Goal: Find specific page/section: Find specific page/section

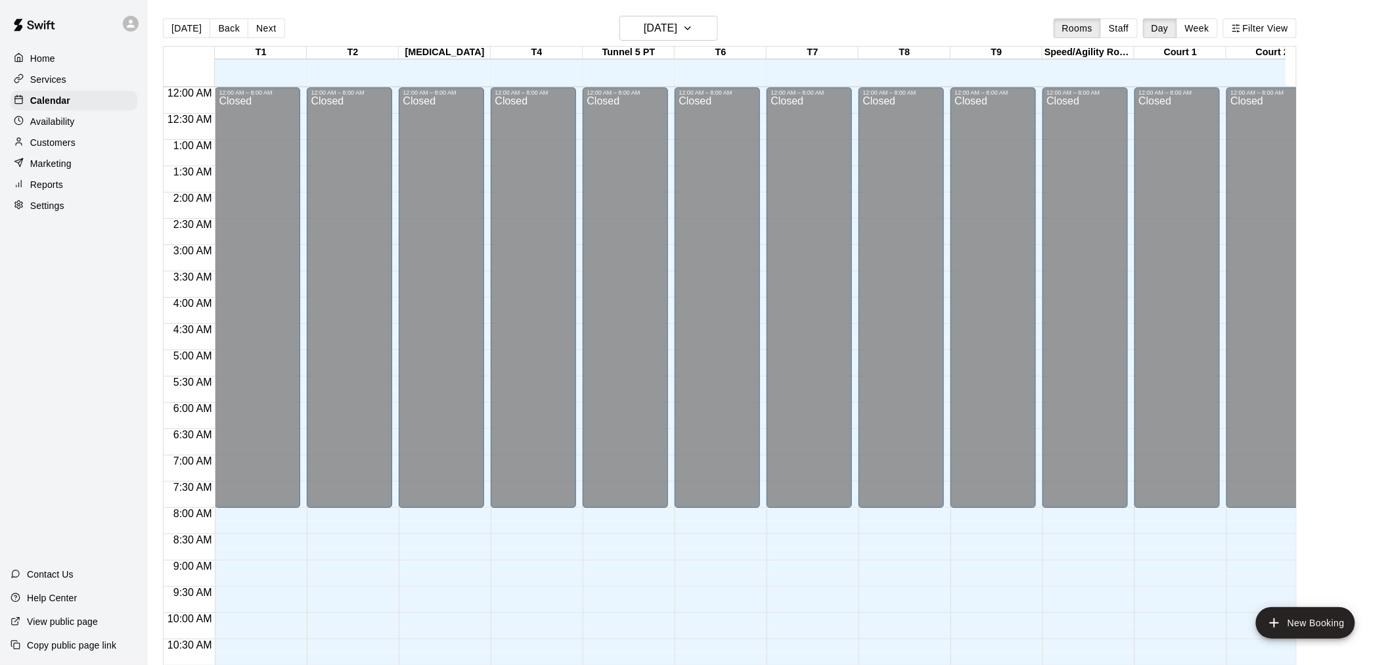
scroll to position [629, 0]
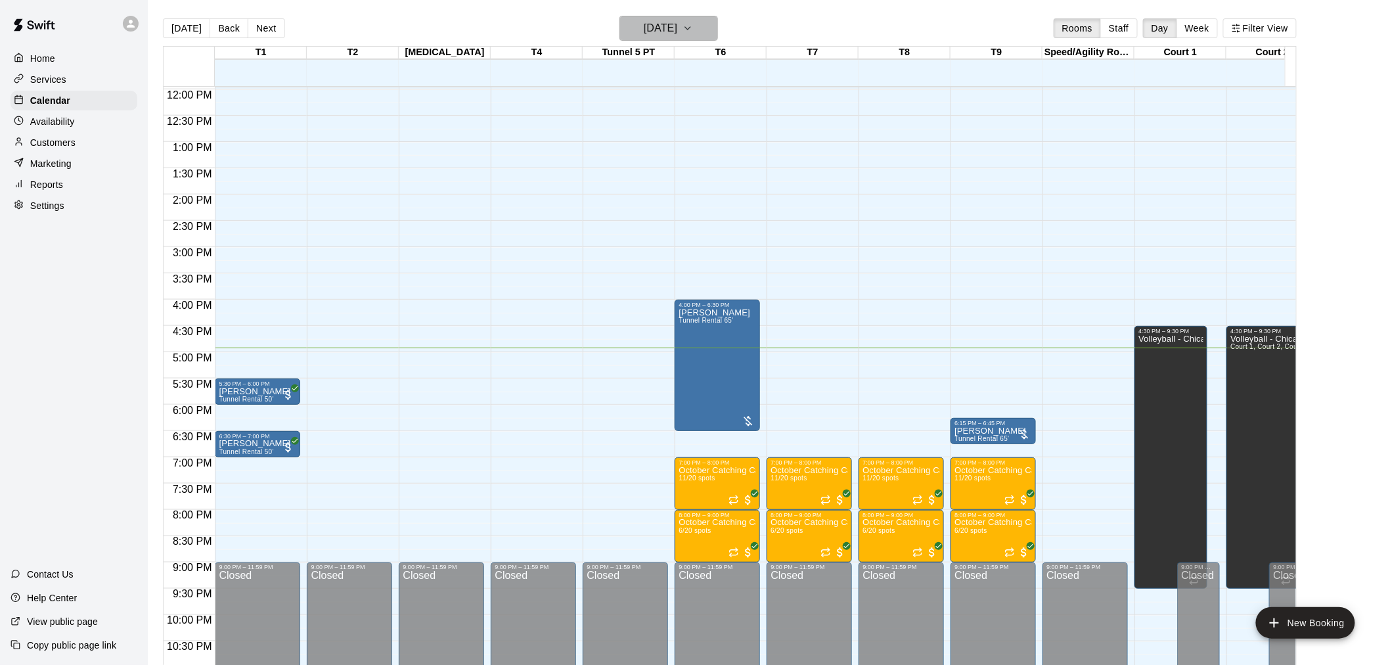
click at [661, 31] on h6 "[DATE]" at bounding box center [660, 28] width 33 height 18
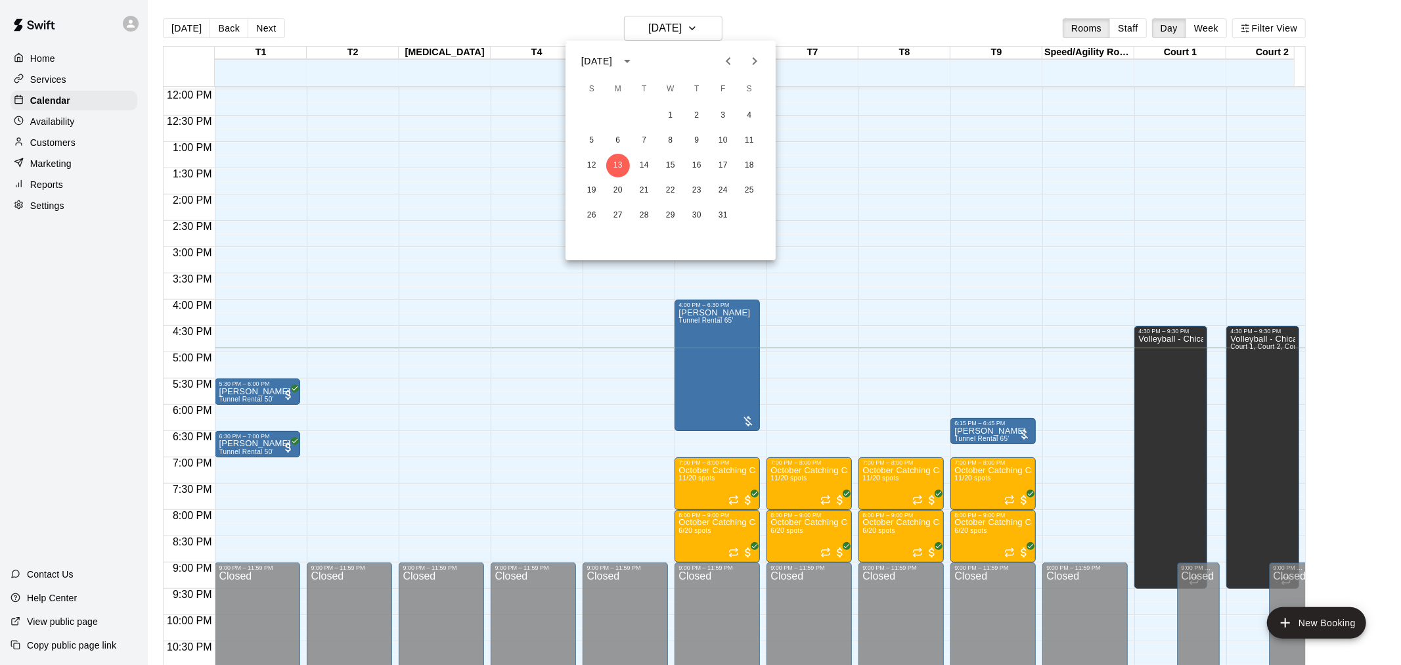
click at [816, 307] on div at bounding box center [700, 332] width 1401 height 665
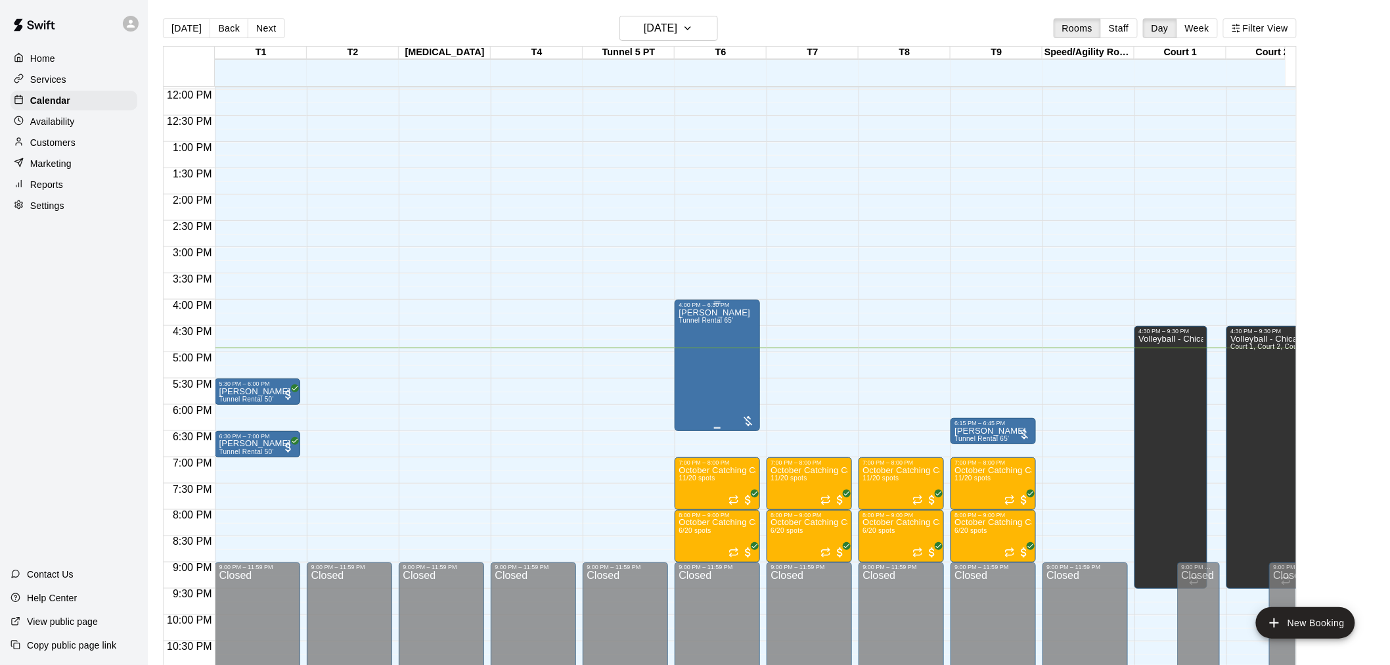
click at [727, 336] on div "Steven salvino Tunnel Rental 65'" at bounding box center [714, 640] width 72 height 665
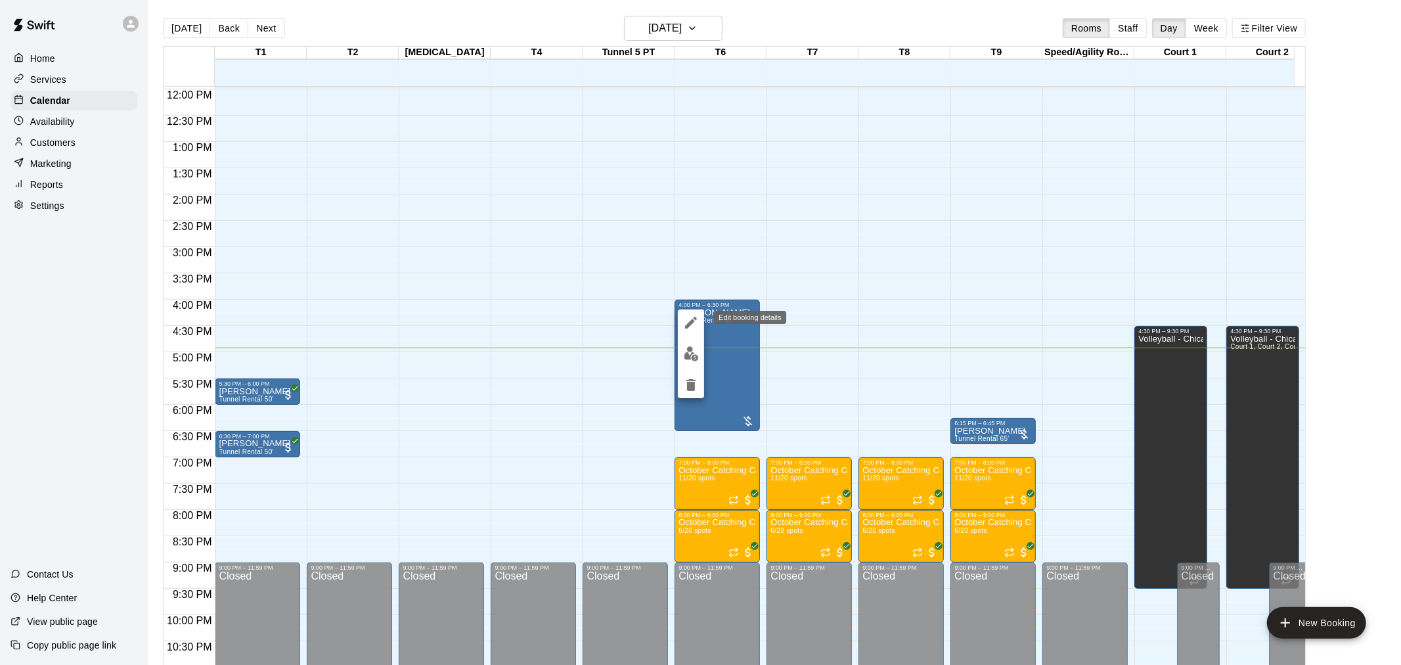
click at [686, 325] on icon "edit" at bounding box center [691, 323] width 12 height 12
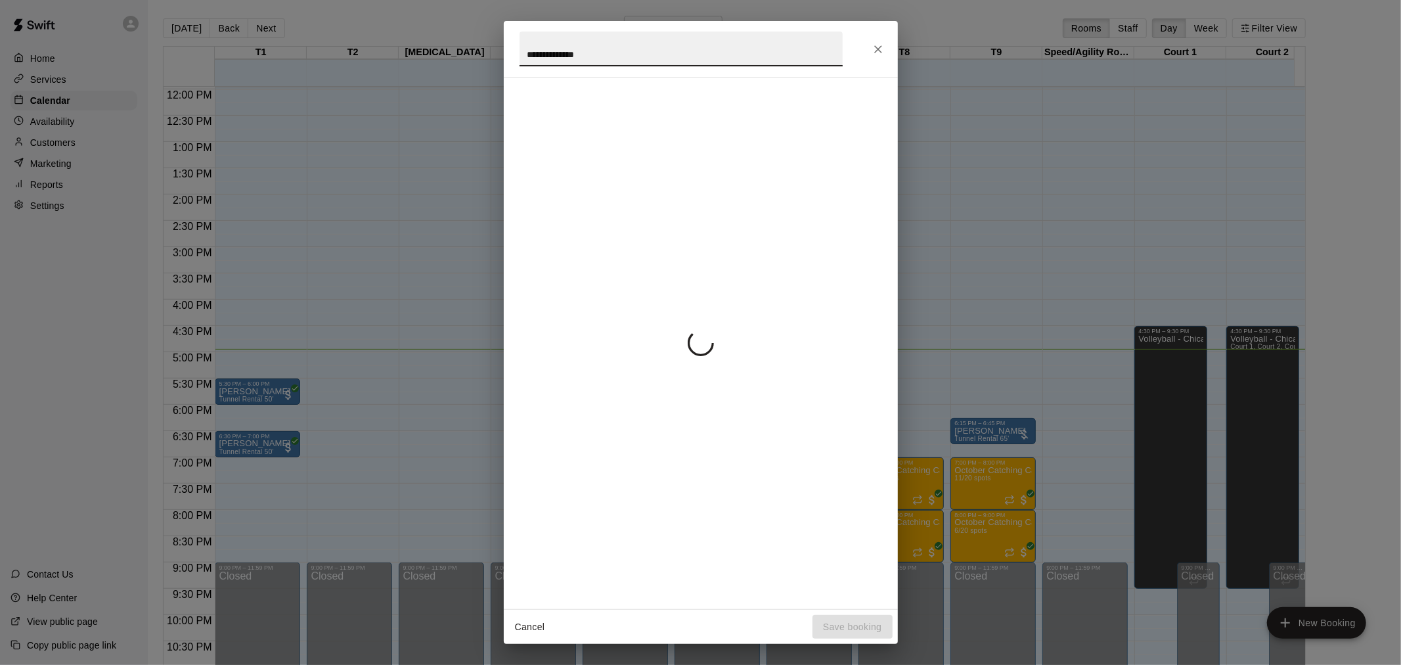
click at [875, 47] on icon "Close" at bounding box center [878, 49] width 13 height 13
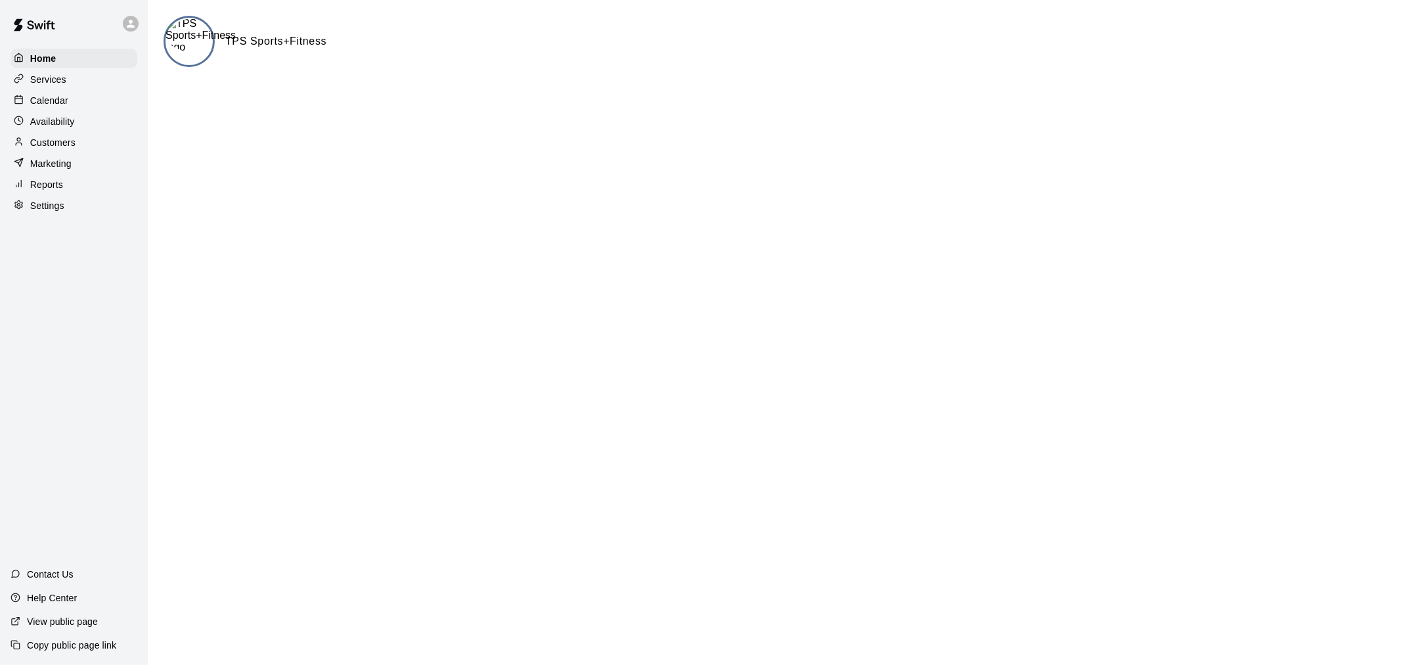
click at [199, 49] on img at bounding box center [201, 35] width 70 height 35
click at [233, 41] on h6 "TPS Sports+Fitness" at bounding box center [275, 41] width 101 height 17
click at [79, 110] on div "Calendar" at bounding box center [74, 101] width 127 height 20
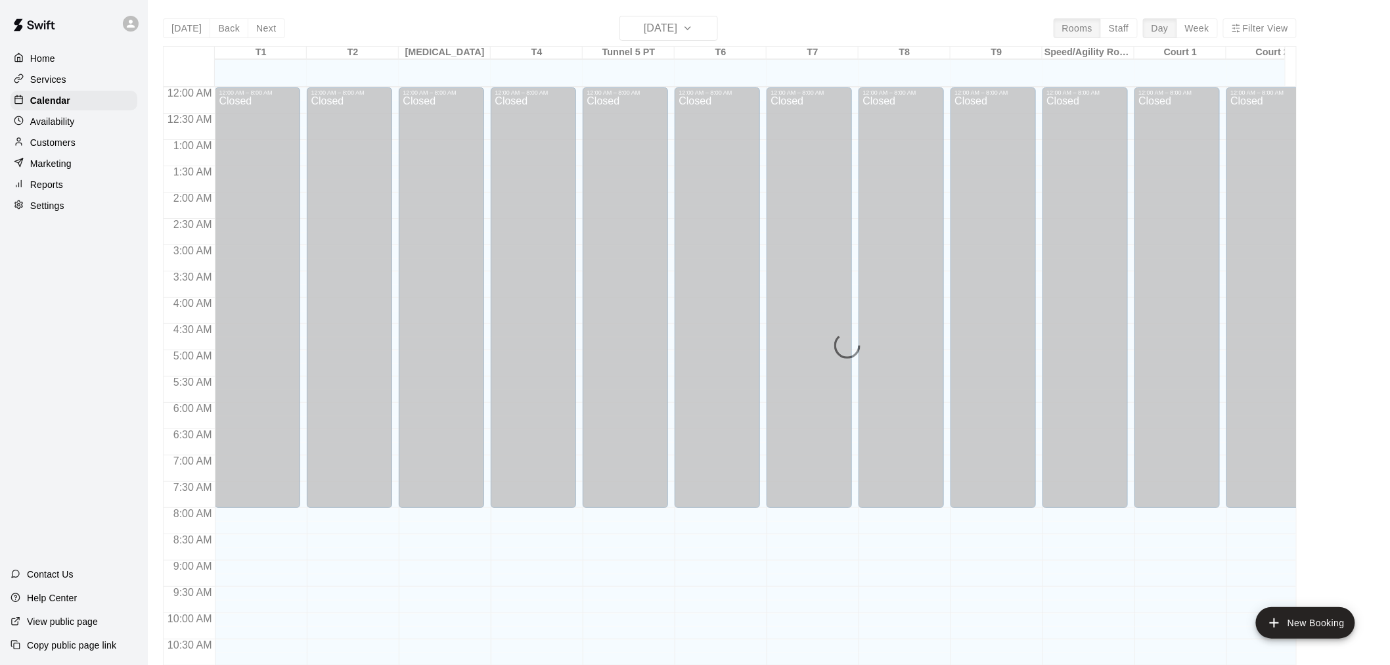
scroll to position [629, 0]
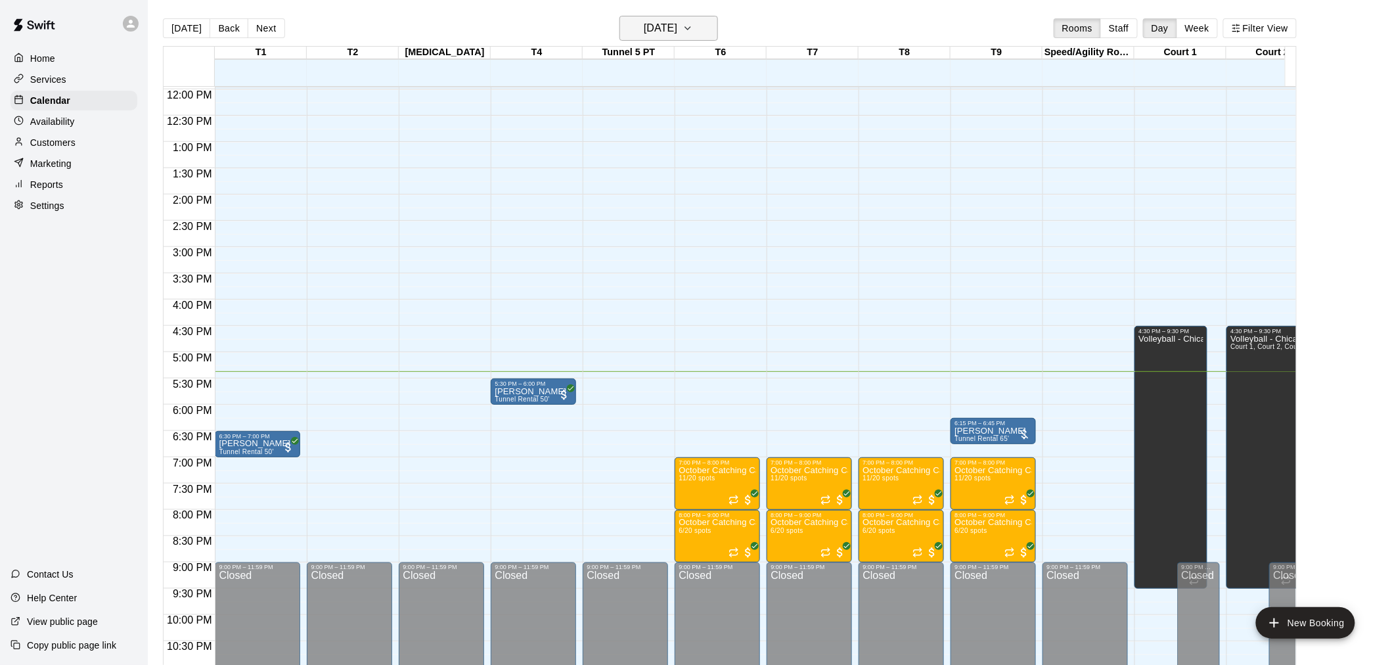
click at [667, 22] on h6 "[DATE]" at bounding box center [660, 28] width 33 height 18
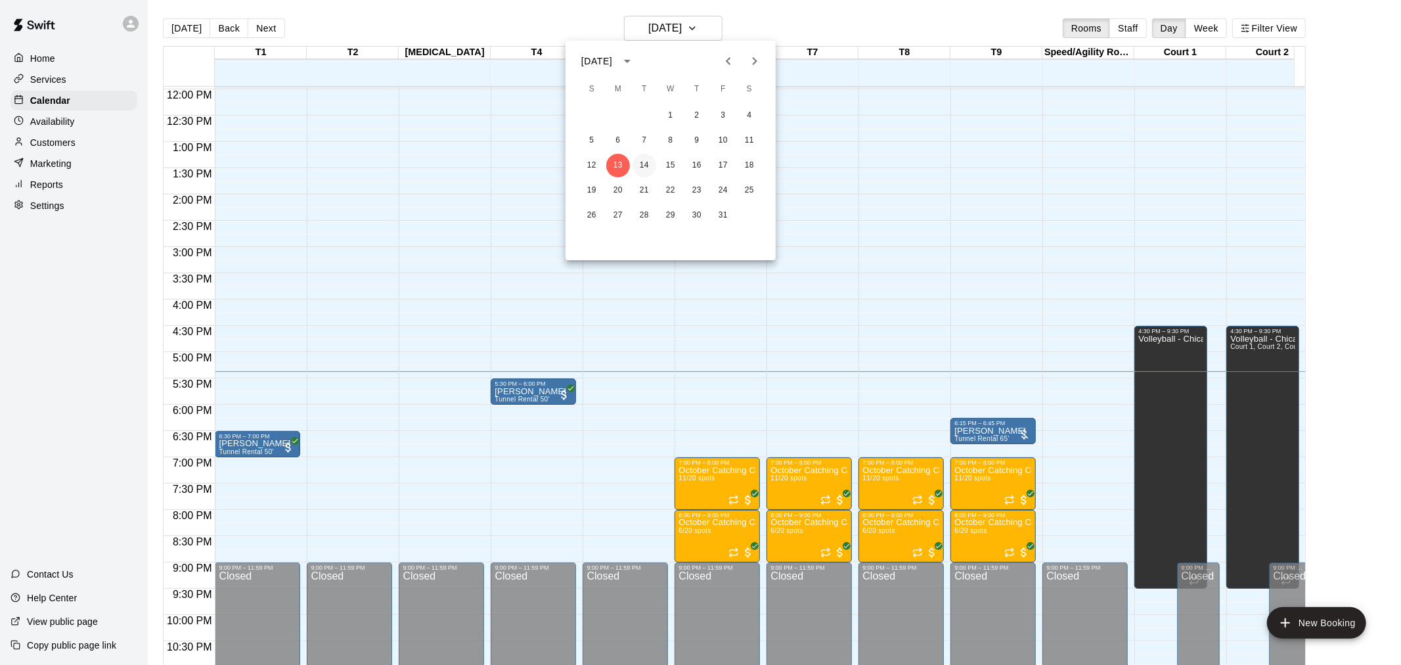
click at [647, 168] on button "14" at bounding box center [644, 166] width 24 height 24
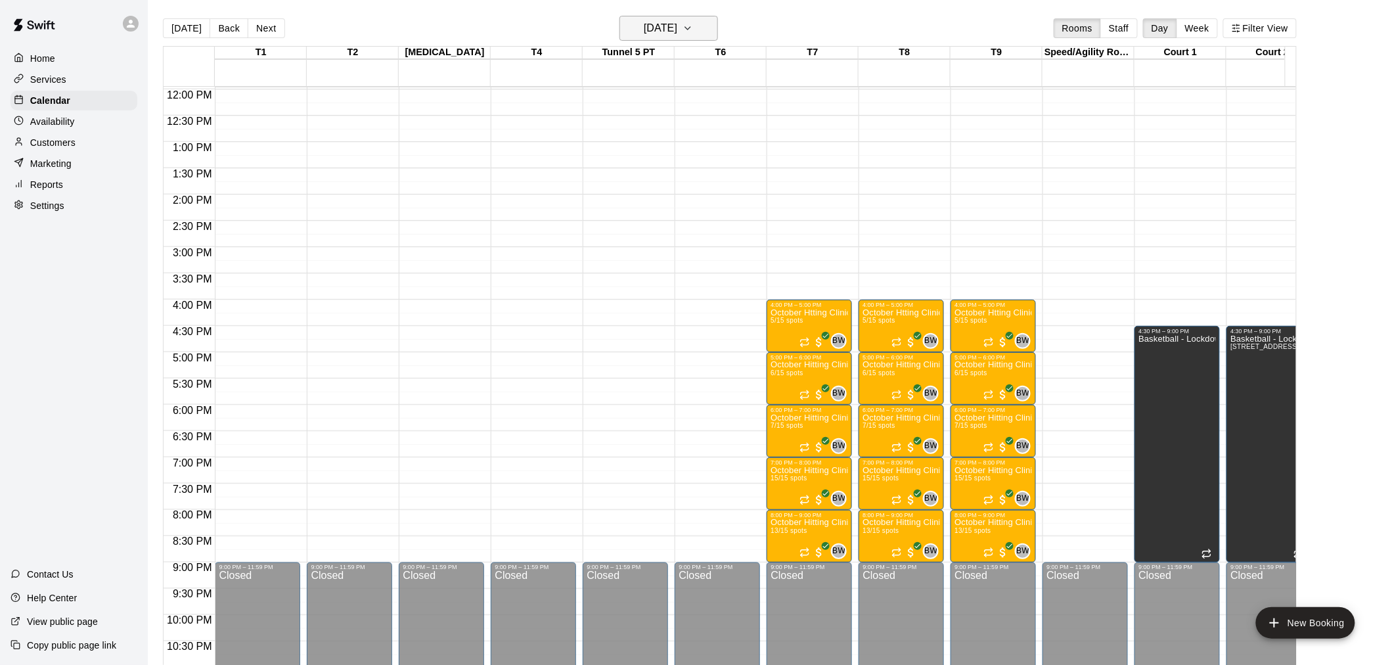
click at [677, 23] on h6 "[DATE]" at bounding box center [660, 28] width 33 height 18
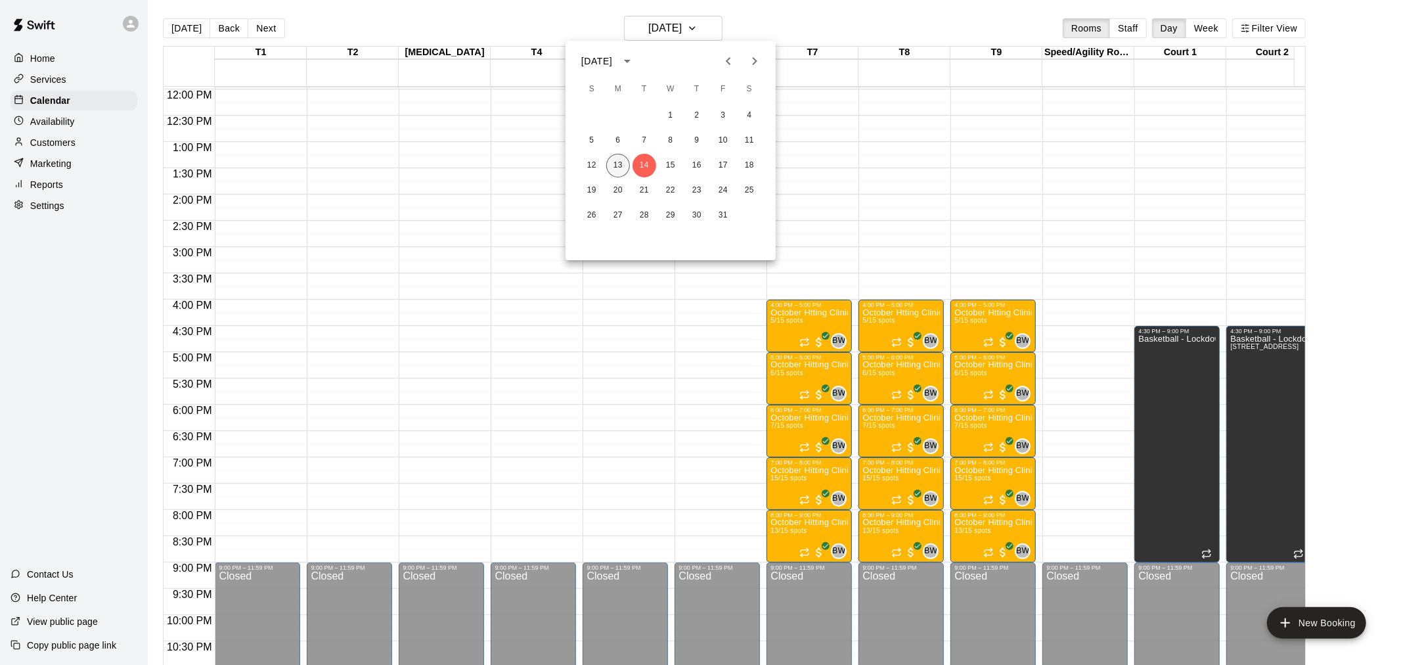
click at [611, 162] on button "13" at bounding box center [618, 166] width 24 height 24
